Goal: Task Accomplishment & Management: Manage account settings

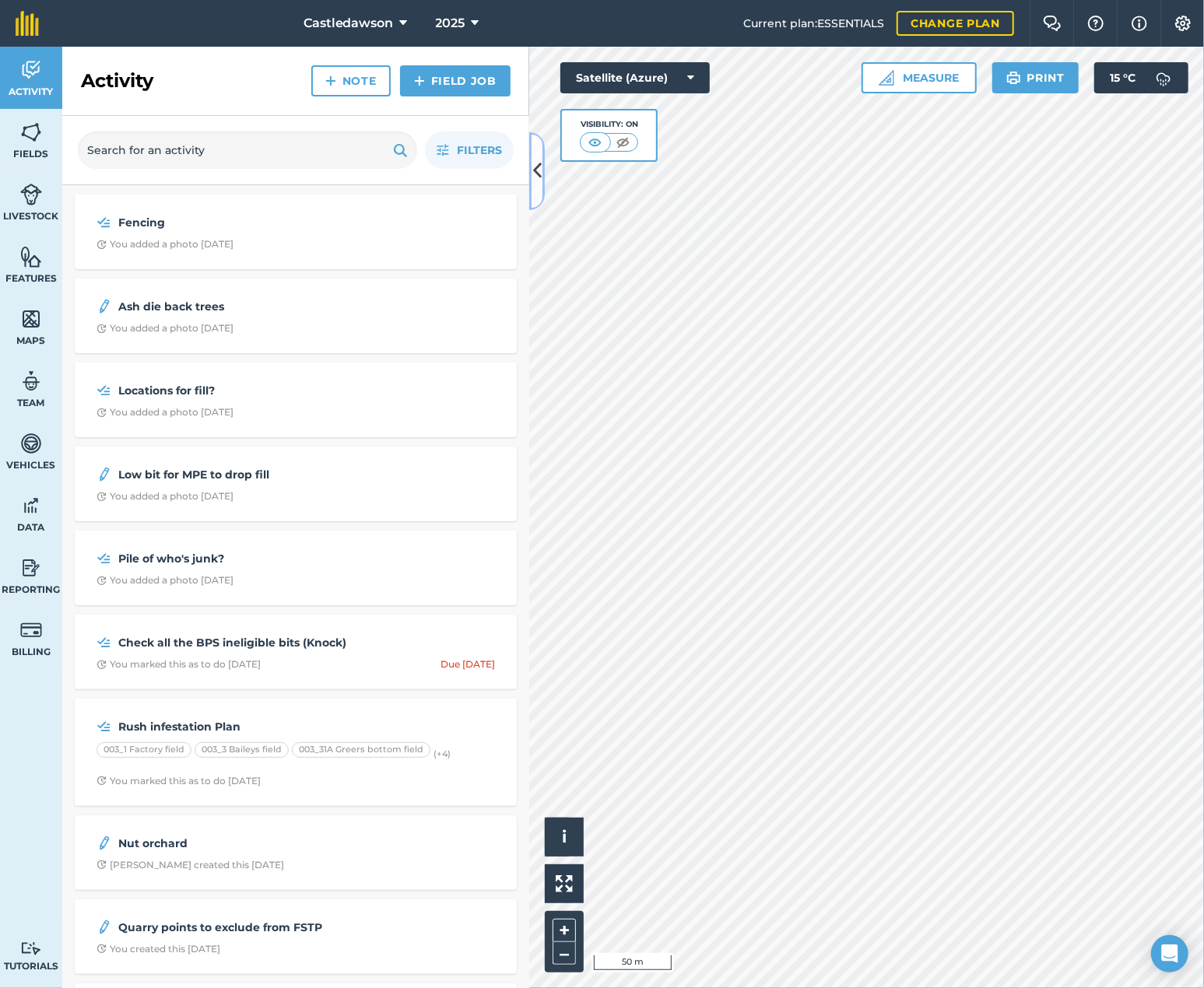
click at [539, 173] on icon at bounding box center [538, 171] width 9 height 27
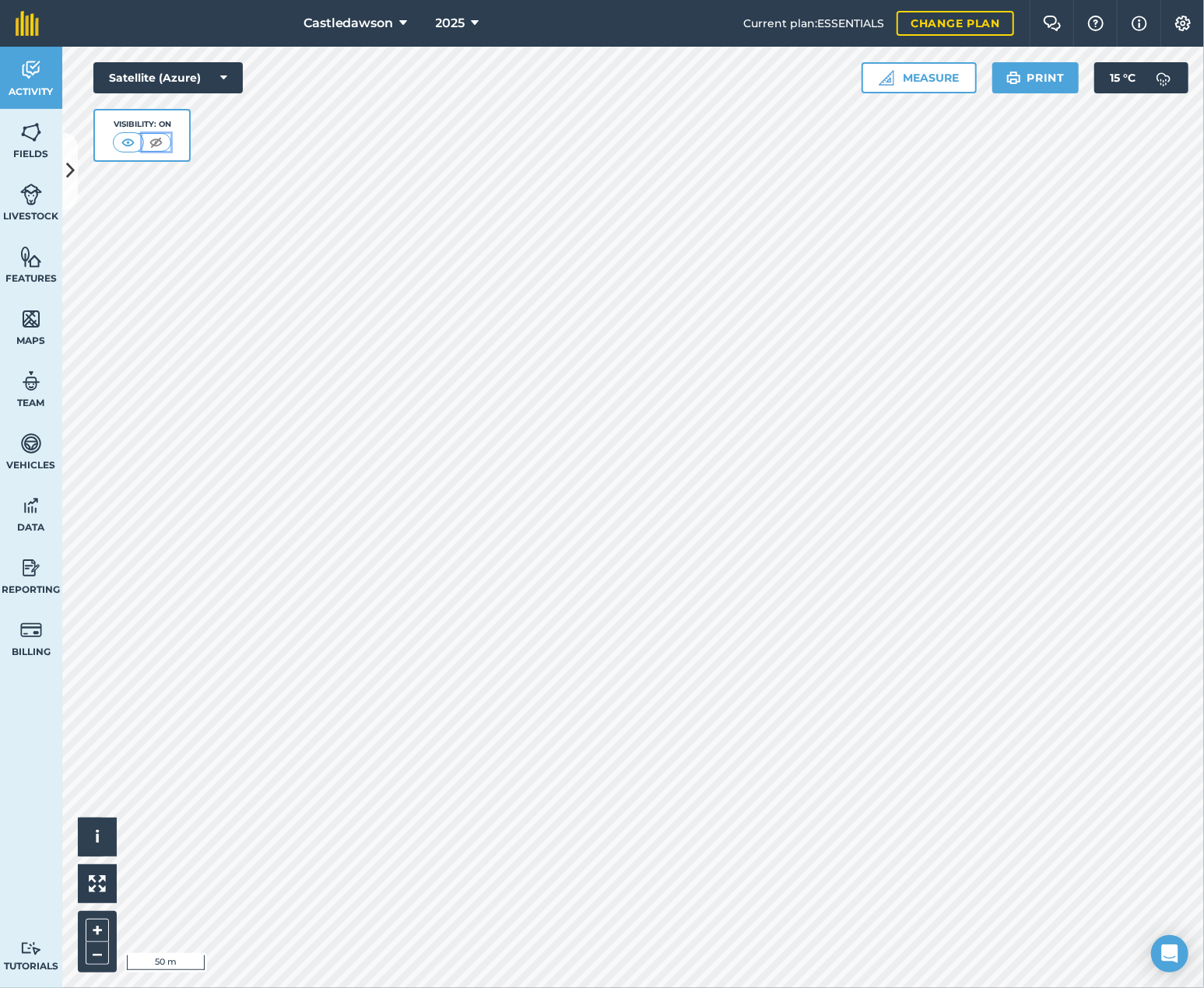
click at [156, 138] on img at bounding box center [156, 142] width 19 height 16
click at [123, 133] on div "Visibility: Off" at bounding box center [142, 135] width 61 height 34
click at [125, 139] on img at bounding box center [129, 142] width 19 height 16
click at [36, 134] on img at bounding box center [31, 132] width 22 height 23
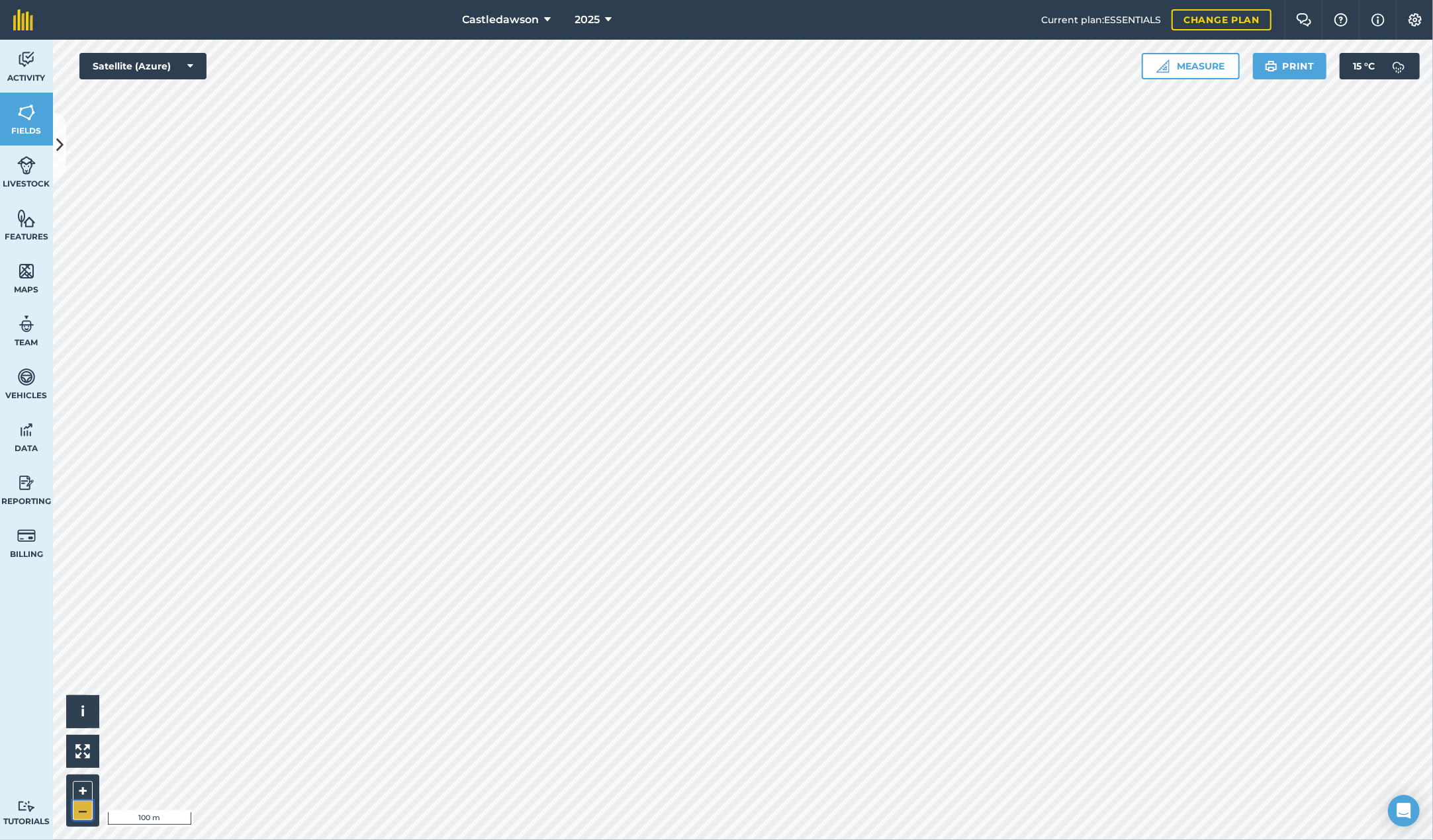
click at [82, 811] on button "–" at bounding box center [83, 811] width 20 height 20
click at [87, 790] on button "+" at bounding box center [83, 791] width 20 height 20
drag, startPoint x: 86, startPoint y: 811, endPoint x: 93, endPoint y: 808, distance: 7.6
click at [87, 811] on button "–" at bounding box center [83, 811] width 20 height 20
